Goal: Task Accomplishment & Management: Manage account settings

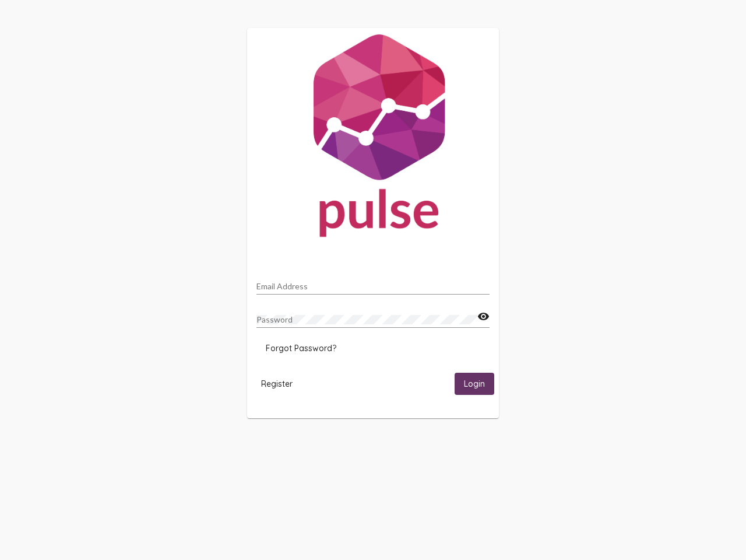
click at [373, 283] on input "Email Address" at bounding box center [373, 286] width 233 height 9
click at [483, 317] on mat-icon "visibility" at bounding box center [484, 317] width 12 height 14
click at [301, 348] on span "Forgot Password?" at bounding box center [301, 348] width 71 height 10
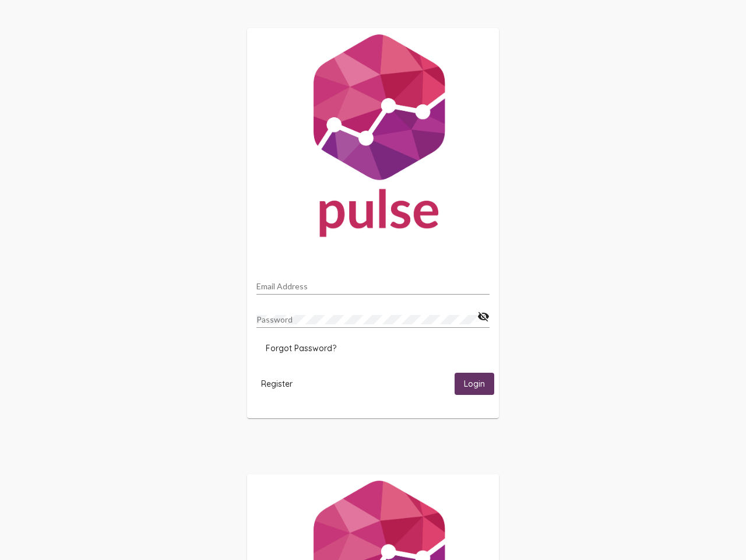
click at [277, 383] on span "Register" at bounding box center [276, 383] width 31 height 10
click at [475, 383] on html "Email Address Password visibility_off Forgot Password? Register Login" at bounding box center [373, 377] width 746 height 755
